Goal: Complete application form

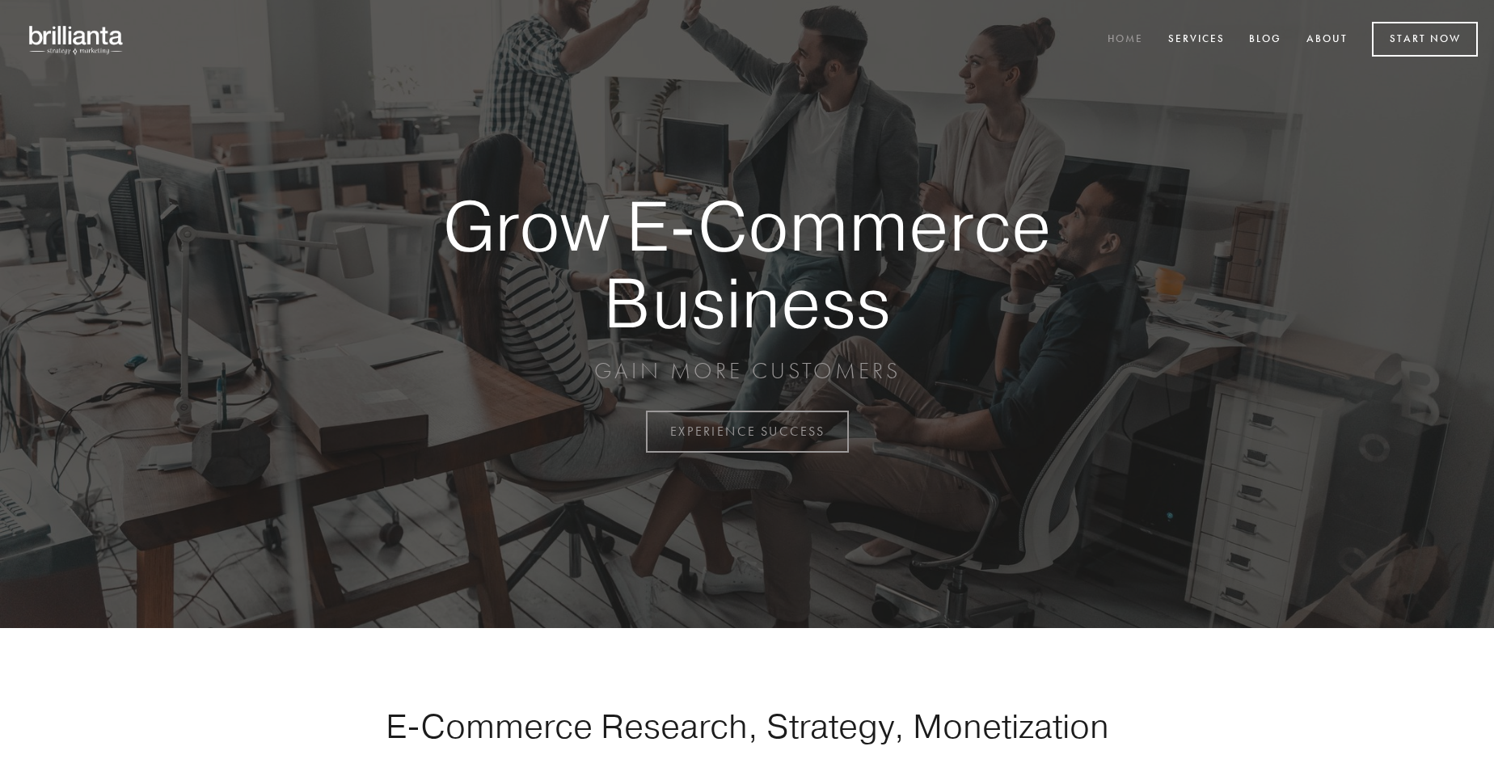
scroll to position [4238, 0]
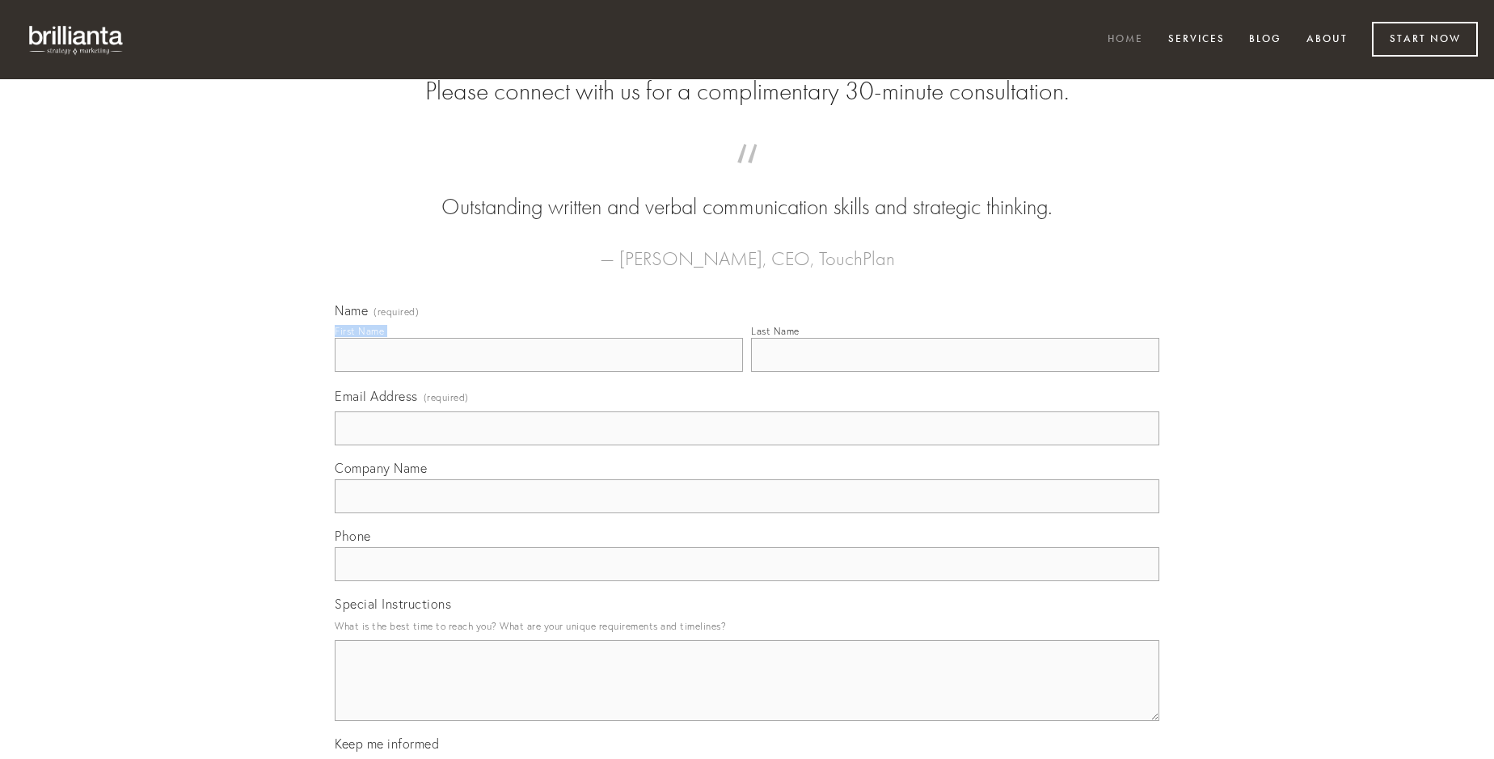
type input "[PERSON_NAME]"
click at [955, 372] on input "Last Name" at bounding box center [955, 355] width 408 height 34
type input "[PERSON_NAME]"
click at [747, 445] on input "Email Address (required)" at bounding box center [747, 429] width 825 height 34
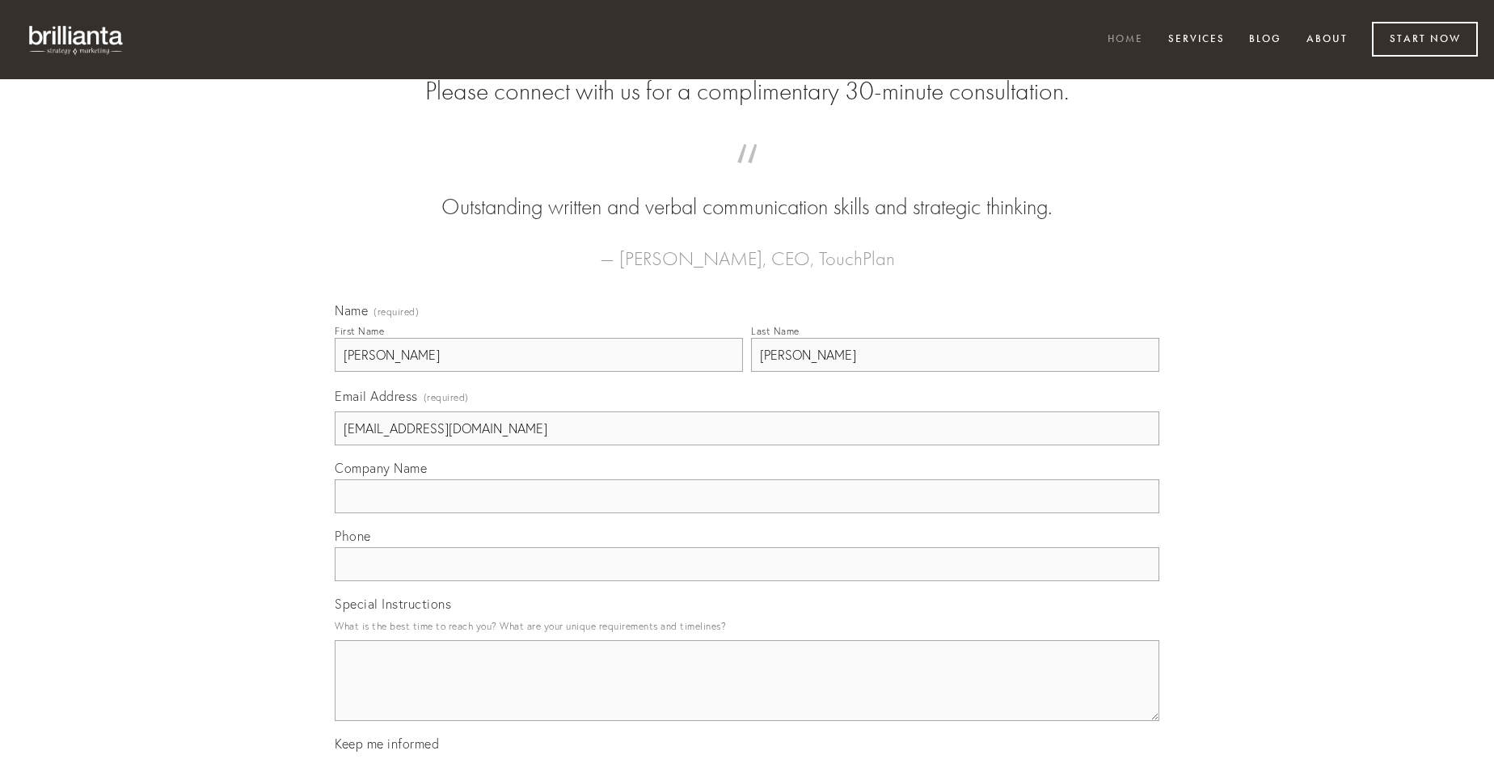
type input "[EMAIL_ADDRESS][DOMAIN_NAME]"
click at [747, 513] on input "Company Name" at bounding box center [747, 496] width 825 height 34
type input "canonicus"
click at [747, 581] on input "text" at bounding box center [747, 564] width 825 height 34
click at [747, 695] on textarea "Special Instructions" at bounding box center [747, 680] width 825 height 81
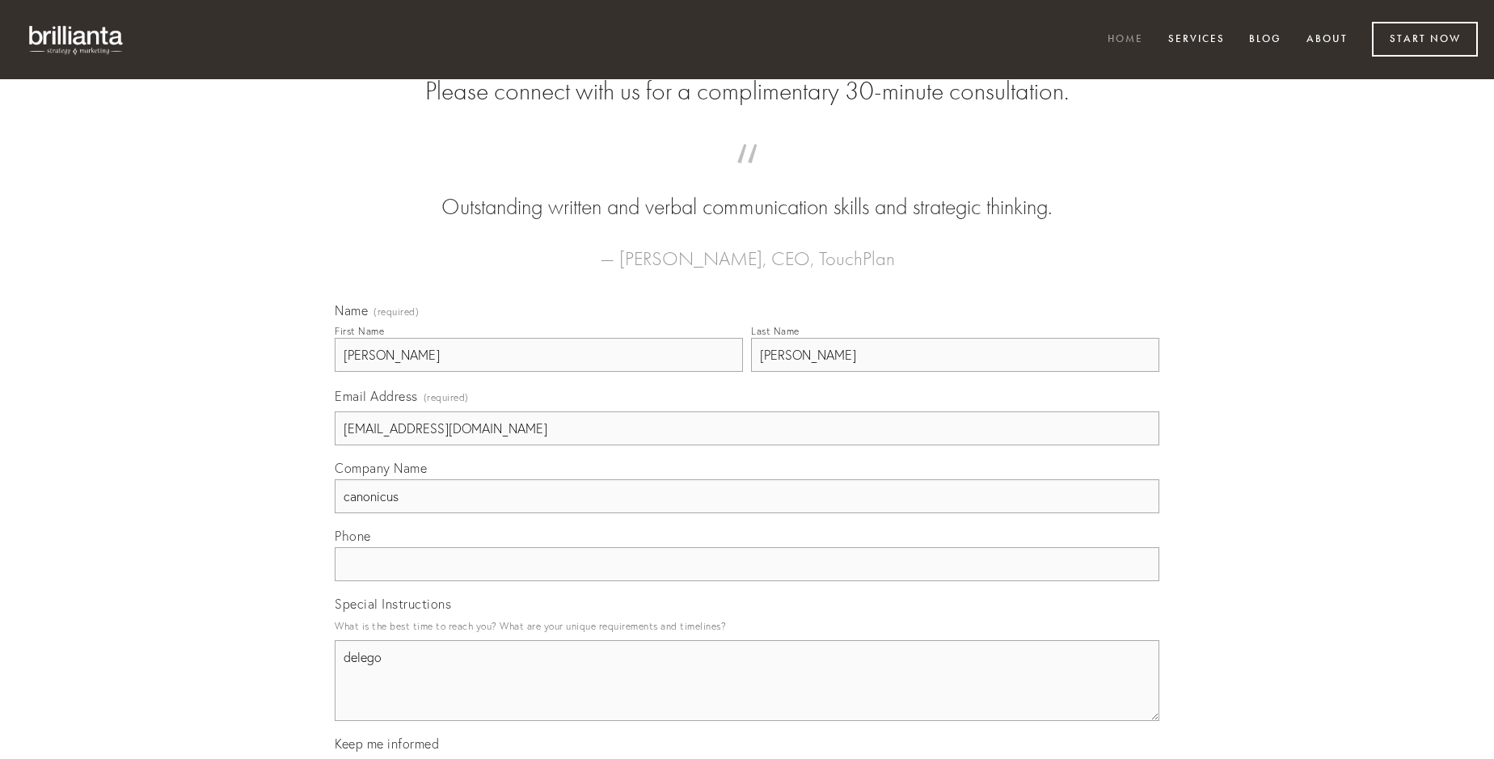
type textarea "delego"
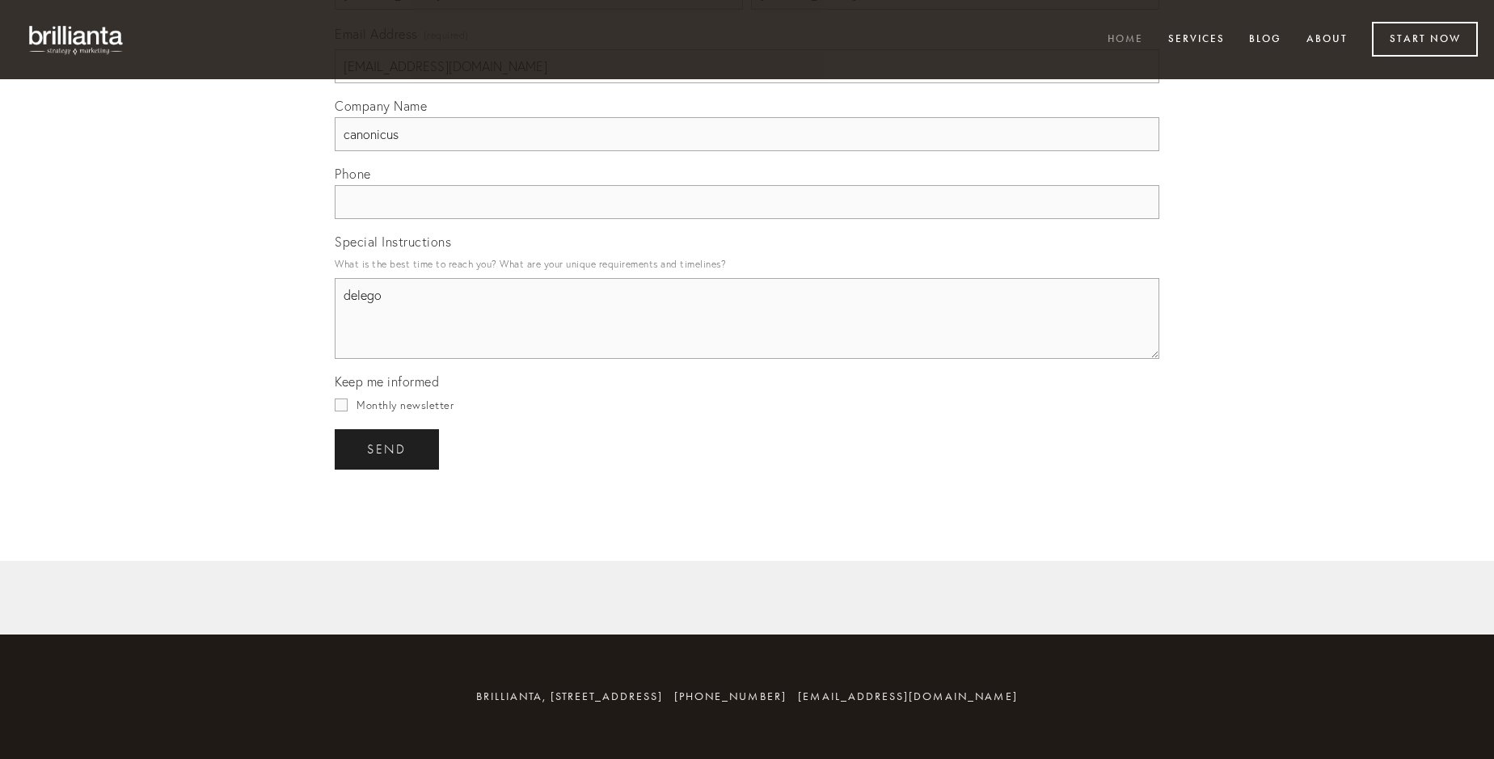
click at [388, 449] on span "send" at bounding box center [387, 449] width 40 height 15
